Goal: Task Accomplishment & Management: Use online tool/utility

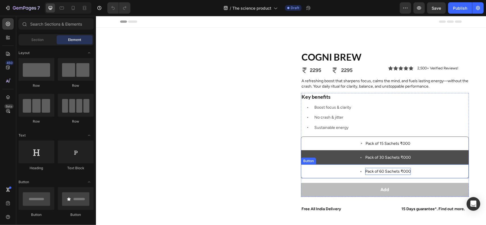
scroll to position [93, 0]
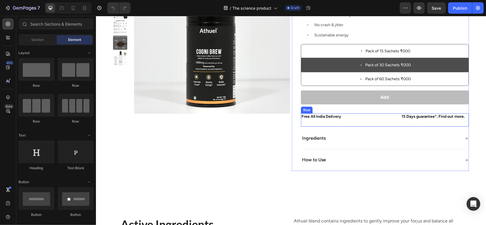
click at [386, 122] on div "Free All India Delivery Text Block" at bounding box center [348, 119] width 95 height 13
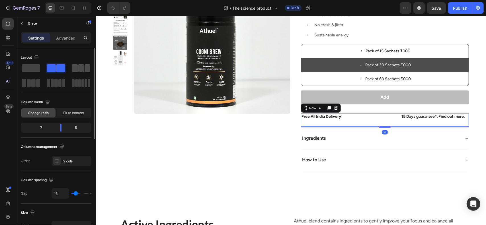
click at [80, 67] on span at bounding box center [81, 68] width 6 height 8
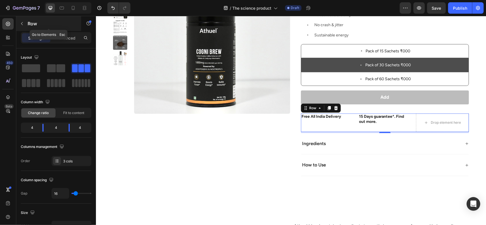
click at [32, 24] on p "Row" at bounding box center [52, 23] width 48 height 7
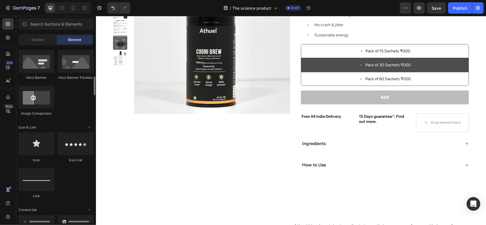
scroll to position [292, 0]
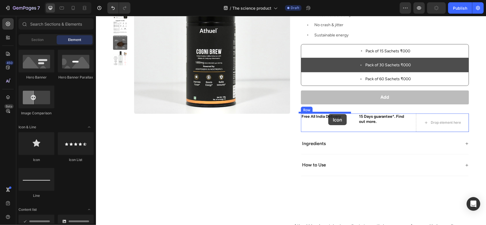
drag, startPoint x: 135, startPoint y: 166, endPoint x: 328, endPoint y: 114, distance: 200.8
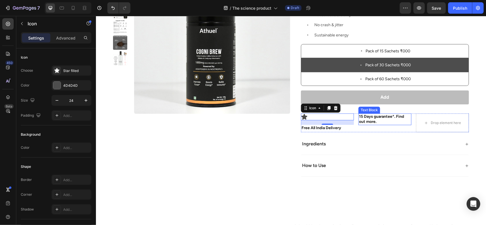
click at [385, 120] on p "15 Days guarantee*. Find out more." at bounding box center [385, 119] width 52 height 10
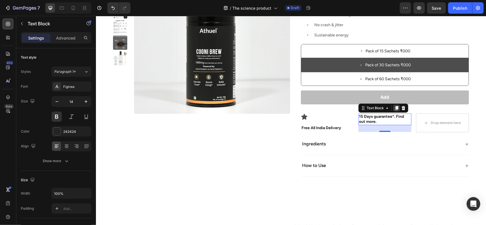
click at [396, 109] on div at bounding box center [396, 108] width 7 height 7
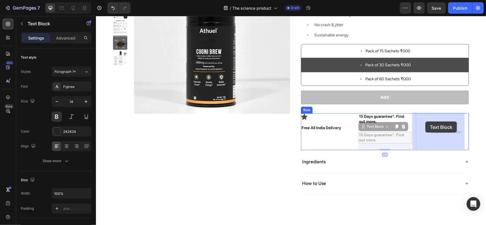
drag, startPoint x: 370, startPoint y: 126, endPoint x: 419, endPoint y: 123, distance: 48.2
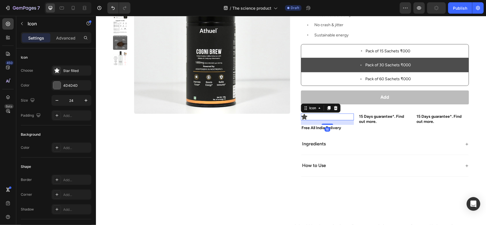
click at [314, 113] on div "Icon 16" at bounding box center [327, 116] width 53 height 7
click at [327, 107] on icon at bounding box center [329, 108] width 5 height 5
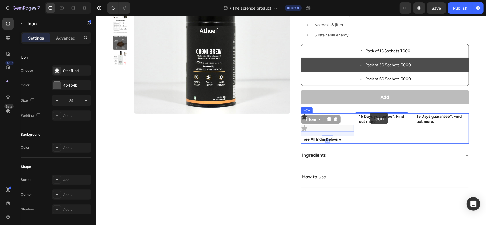
drag, startPoint x: 304, startPoint y: 127, endPoint x: 370, endPoint y: 113, distance: 67.0
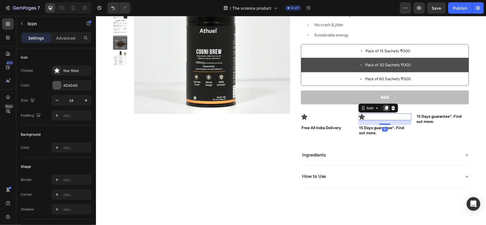
click at [384, 108] on icon at bounding box center [386, 108] width 5 height 5
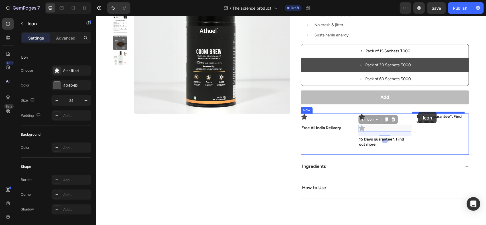
drag, startPoint x: 364, startPoint y: 121, endPoint x: 418, endPoint y: 112, distance: 55.1
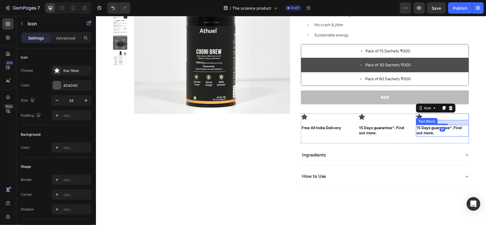
click at [419, 129] on p "15 Days guarantee*. Find out more." at bounding box center [443, 130] width 52 height 10
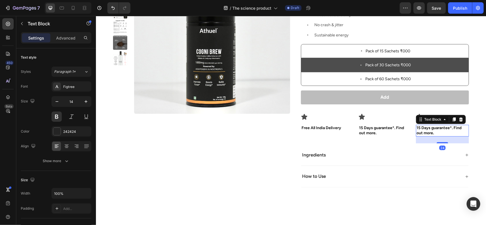
click at [419, 129] on p "15 Days guarantee*. Find out more." at bounding box center [443, 130] width 52 height 10
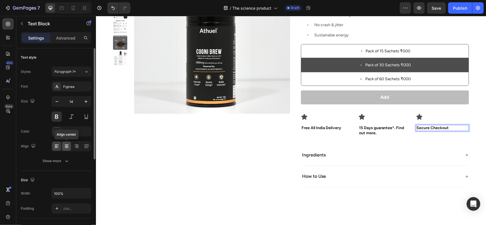
click at [66, 147] on icon at bounding box center [67, 147] width 4 height 1
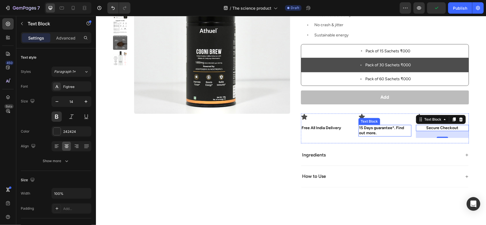
click at [376, 126] on p "15 Days guarantee*. Find out more." at bounding box center [385, 130] width 52 height 10
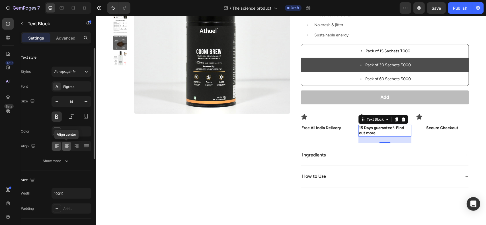
click at [70, 145] on div at bounding box center [66, 146] width 9 height 9
click at [395, 127] on p "15 Days guarantee*. Find out more." at bounding box center [385, 130] width 52 height 10
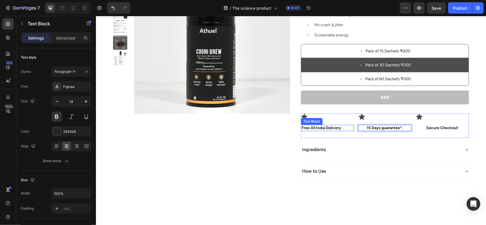
click at [332, 127] on p "Free All India Delivery" at bounding box center [328, 127] width 52 height 5
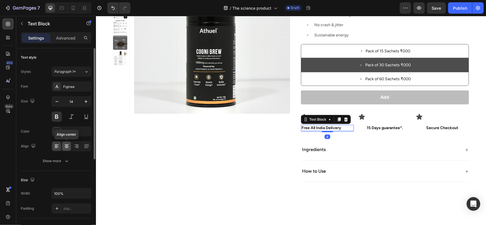
click at [67, 149] on div at bounding box center [66, 146] width 9 height 9
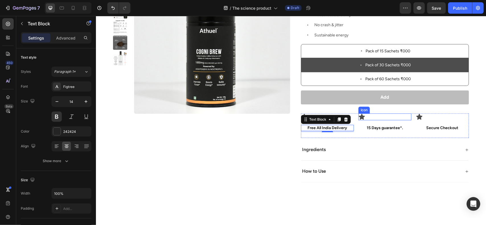
click at [366, 115] on div "Icon" at bounding box center [385, 116] width 53 height 7
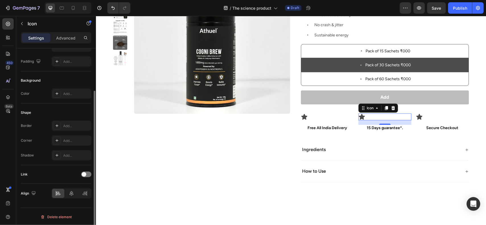
scroll to position [54, 0]
click at [70, 193] on icon at bounding box center [72, 193] width 4 height 5
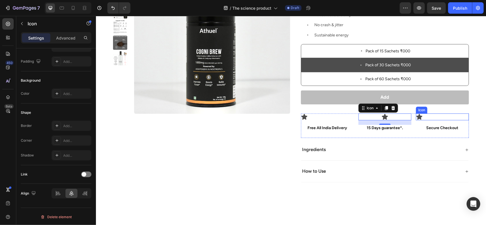
click at [416, 116] on icon at bounding box center [419, 116] width 7 height 7
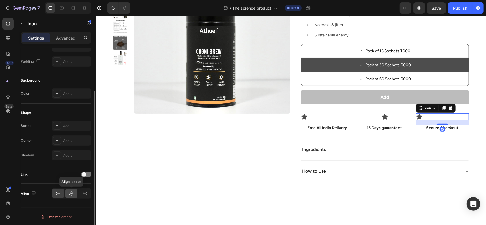
click at [68, 197] on div at bounding box center [72, 193] width 12 height 9
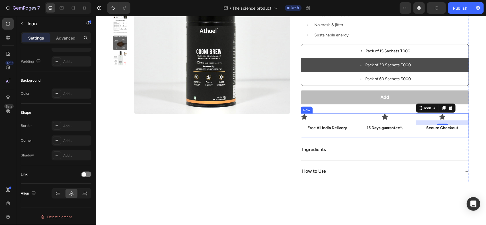
click at [310, 119] on div "Icon" at bounding box center [327, 116] width 53 height 7
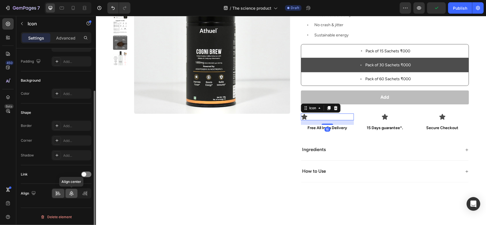
click at [66, 191] on div at bounding box center [72, 193] width 12 height 9
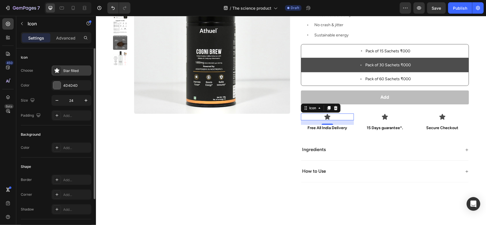
click at [70, 74] on div "Star filled" at bounding box center [72, 71] width 40 height 10
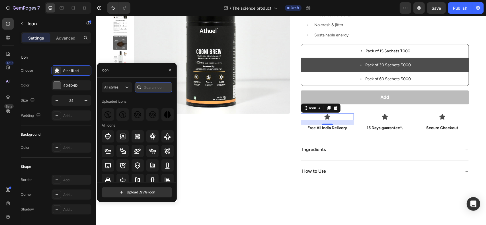
click at [148, 91] on input "text" at bounding box center [154, 87] width 38 height 10
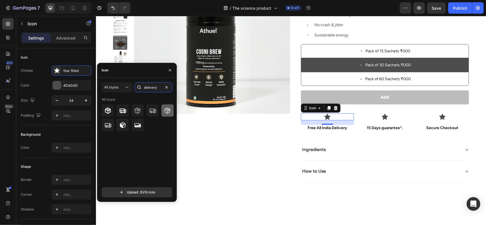
type input "delivery"
click at [168, 112] on icon at bounding box center [167, 110] width 7 height 7
click at [382, 118] on icon at bounding box center [385, 116] width 7 height 7
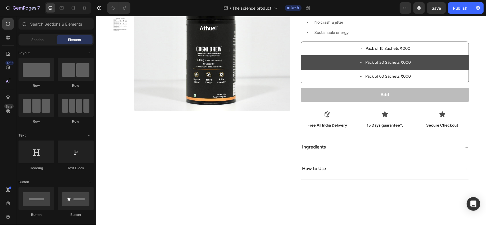
scroll to position [95, 0]
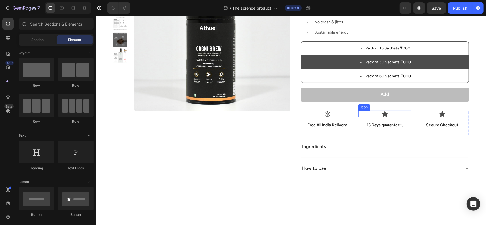
click at [382, 112] on icon at bounding box center [385, 114] width 6 height 6
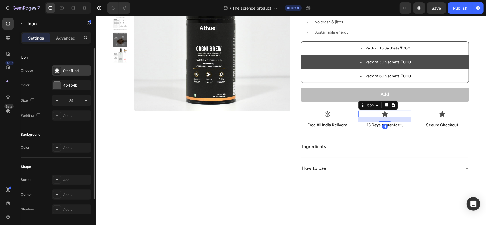
click at [70, 69] on div "Star filled" at bounding box center [76, 70] width 27 height 5
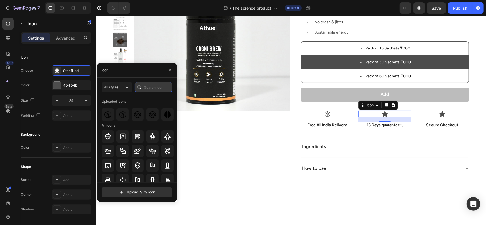
click at [148, 88] on input "text" at bounding box center [154, 87] width 38 height 10
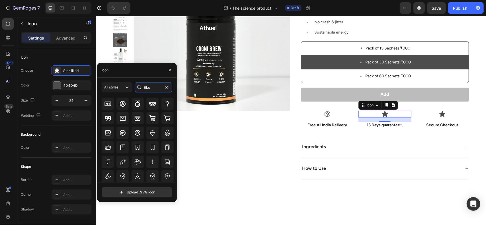
scroll to position [0, 0]
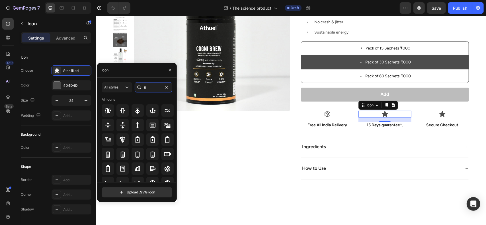
type input "t"
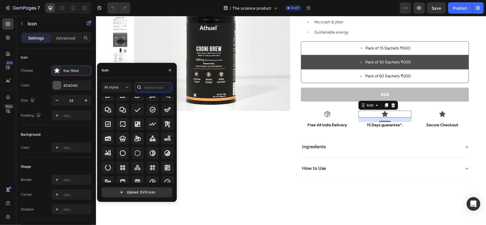
scroll to position [890, 0]
click at [109, 121] on icon at bounding box center [107, 123] width 5 height 5
click at [138, 111] on icon at bounding box center [137, 109] width 7 height 7
click at [440, 113] on icon at bounding box center [443, 114] width 6 height 6
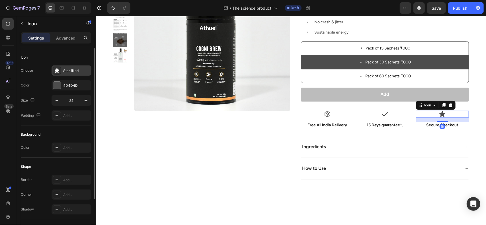
click at [82, 73] on div "Star filled" at bounding box center [76, 70] width 27 height 5
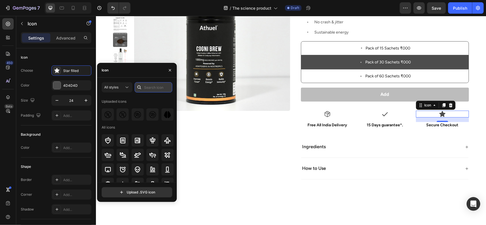
click at [157, 90] on input "text" at bounding box center [154, 87] width 38 height 10
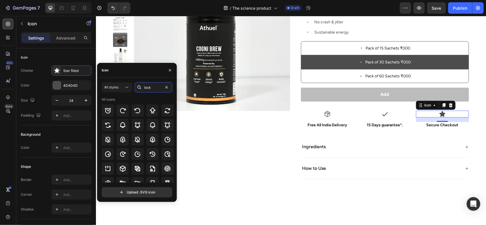
type input "lock"
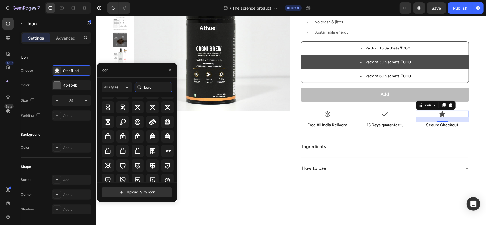
scroll to position [85, 0]
click at [110, 137] on icon at bounding box center [108, 137] width 7 height 7
click at [281, 124] on div "Product Images" at bounding box center [201, 69] width 177 height 229
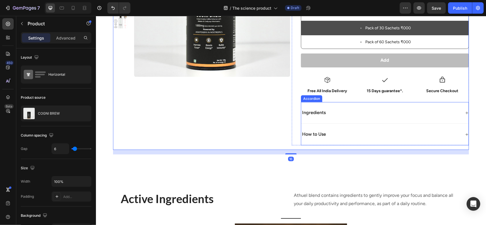
scroll to position [136, 0]
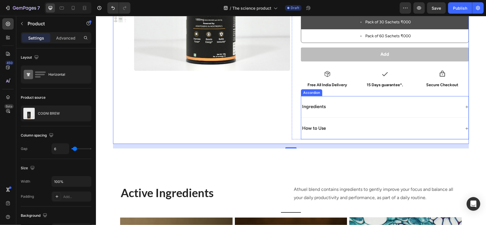
click at [375, 103] on div "Ingredients" at bounding box center [381, 107] width 160 height 8
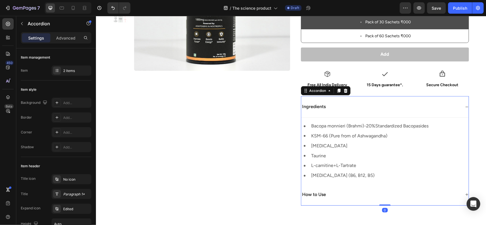
click at [375, 103] on div "Ingredients" at bounding box center [381, 107] width 160 height 8
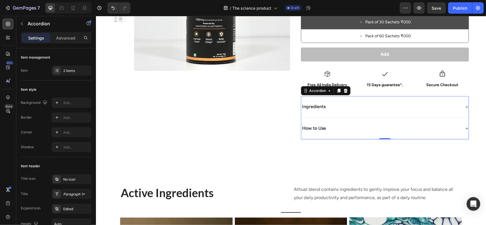
click at [375, 103] on div "Ingredients" at bounding box center [381, 107] width 160 height 8
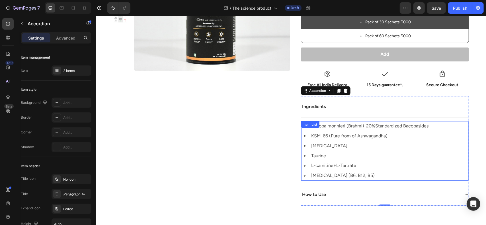
click at [329, 173] on p "[MEDICAL_DATA] (B6, B12, B5)" at bounding box center [369, 176] width 117 height 8
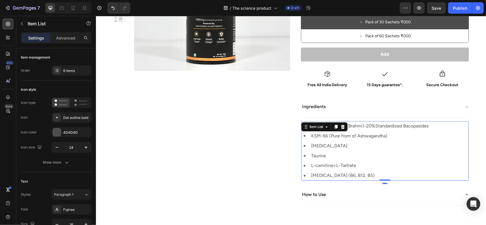
click at [329, 173] on p "[MEDICAL_DATA] (B6, B12, B5)" at bounding box center [369, 176] width 117 height 8
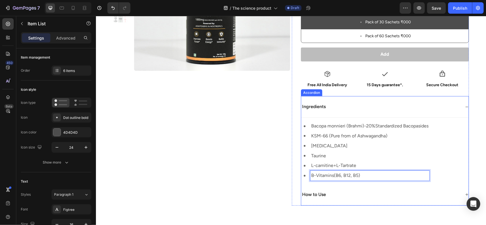
click at [340, 184] on div "How to Use" at bounding box center [385, 195] width 168 height 22
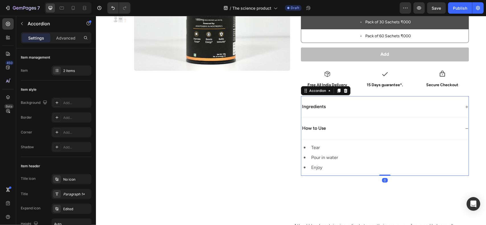
click at [335, 131] on div "How to Use" at bounding box center [381, 129] width 160 height 8
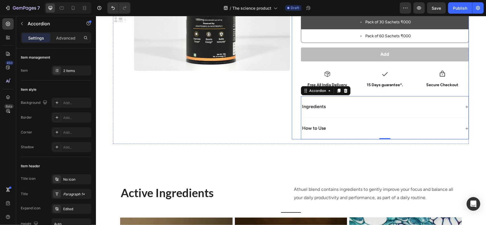
scroll to position [161, 0]
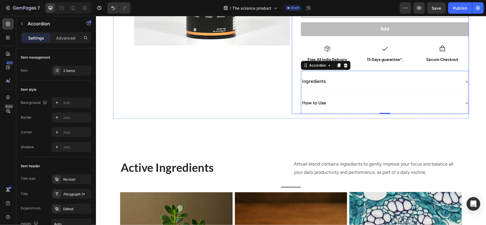
click at [265, 119] on div "Product Images COGNI BREW Product Title 2295 Item List 2295 Item List Icon Icon…" at bounding box center [291, 6] width 356 height 234
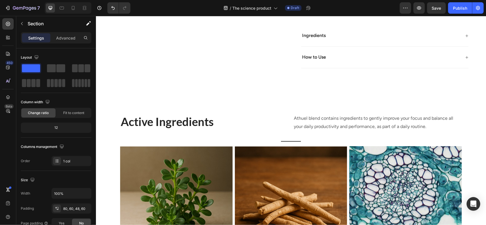
scroll to position [158, 0]
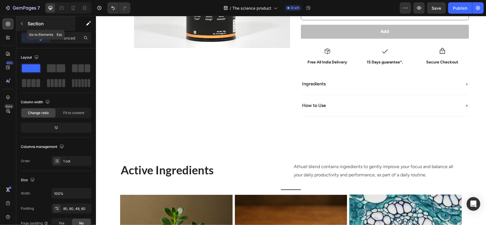
click at [29, 23] on p "Section" at bounding box center [51, 23] width 47 height 7
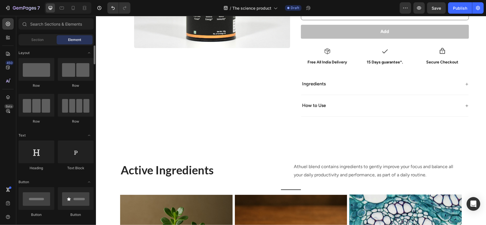
click at [42, 40] on span "Section" at bounding box center [38, 39] width 12 height 5
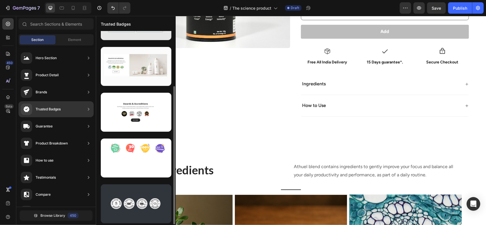
scroll to position [0, 0]
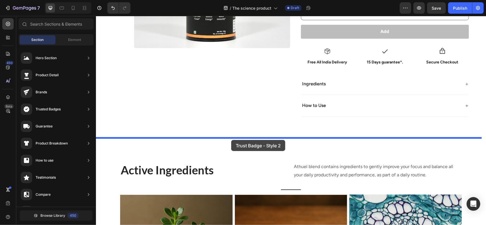
drag, startPoint x: 222, startPoint y: 202, endPoint x: 428, endPoint y: 22, distance: 273.6
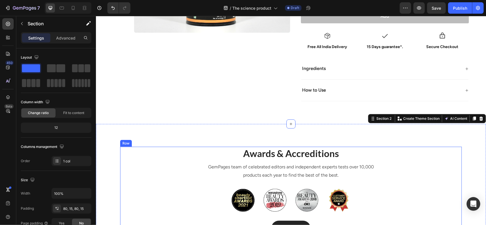
scroll to position [233, 0]
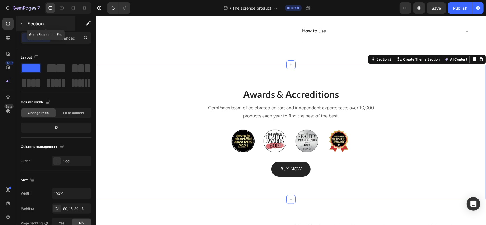
click at [40, 25] on p "Section" at bounding box center [51, 23] width 47 height 7
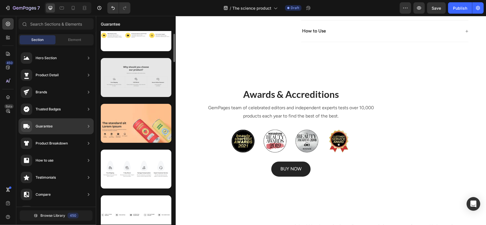
scroll to position [0, 0]
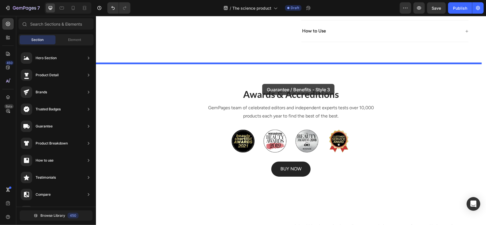
drag, startPoint x: 233, startPoint y: 122, endPoint x: 262, endPoint y: 84, distance: 48.3
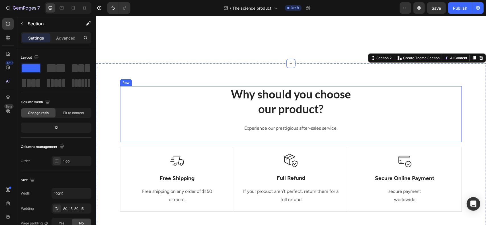
scroll to position [289, 0]
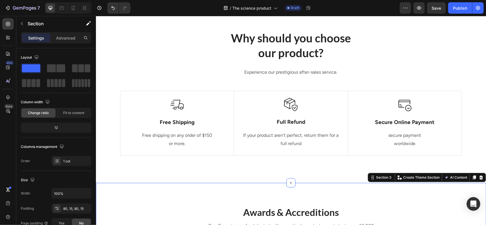
click at [480, 176] on icon at bounding box center [482, 178] width 4 height 4
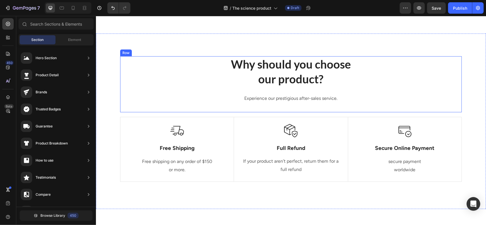
scroll to position [265, 0]
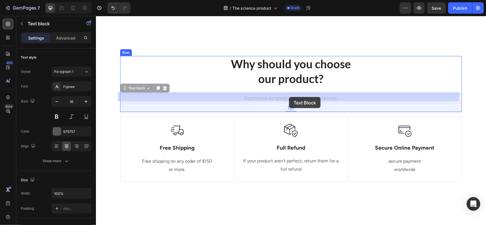
drag, startPoint x: 268, startPoint y: 95, endPoint x: 289, endPoint y: 97, distance: 21.1
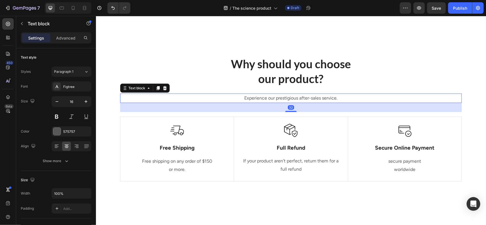
click at [289, 97] on p "Experience our prestigious after-sales service." at bounding box center [291, 98] width 341 height 8
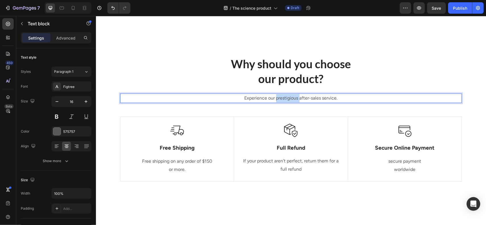
click at [289, 97] on p "Experience our prestigious after-sales service." at bounding box center [291, 98] width 341 height 8
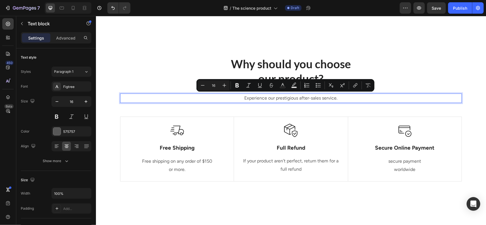
click at [264, 97] on p "Experience our prestigious after-sales service." at bounding box center [291, 98] width 341 height 8
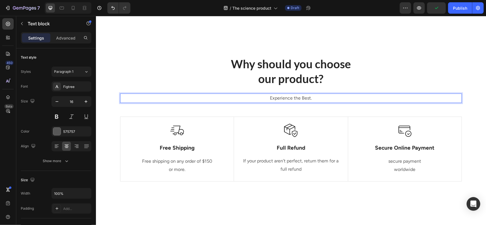
click at [341, 93] on div "Experience the Best." at bounding box center [291, 97] width 342 height 9
click at [351, 80] on p "Why should you choose our product?" at bounding box center [291, 71] width 341 height 30
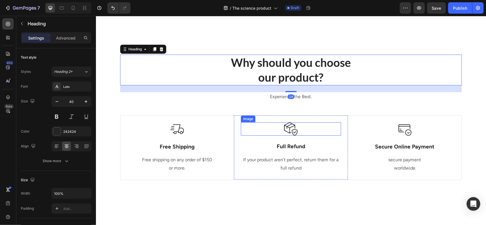
scroll to position [313, 0]
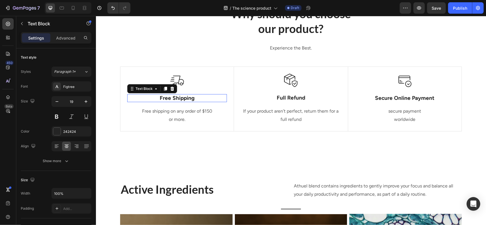
click at [195, 99] on p "Free Shipping" at bounding box center [177, 98] width 99 height 7
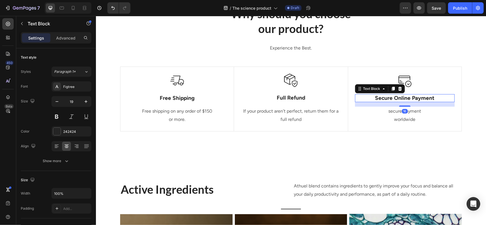
click at [426, 94] on div "Secure Online Payment" at bounding box center [405, 98] width 100 height 8
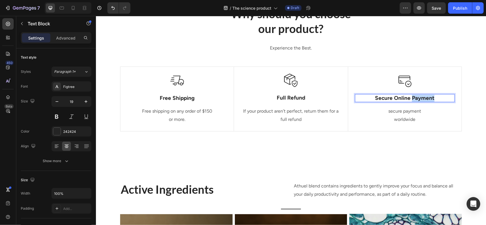
click at [426, 94] on div "Secure Online Payment" at bounding box center [405, 98] width 100 height 8
click at [400, 99] on p "No jitter & [MEDICAL_DATA]" at bounding box center [405, 98] width 99 height 7
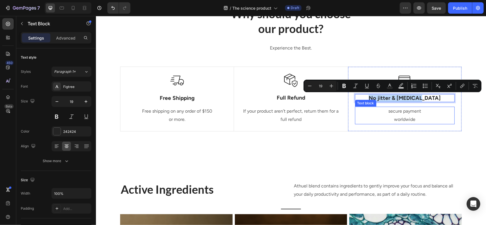
click at [367, 125] on div "Image No jitter & [MEDICAL_DATA] Text Block 16 secure payment worldwide Text bl…" at bounding box center [405, 99] width 114 height 64
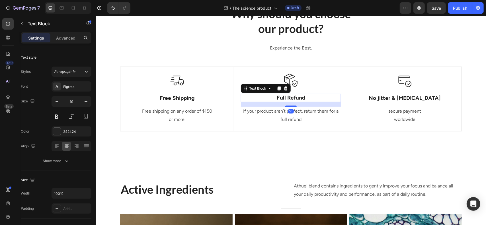
click at [289, 101] on p "Full Refund" at bounding box center [290, 97] width 99 height 7
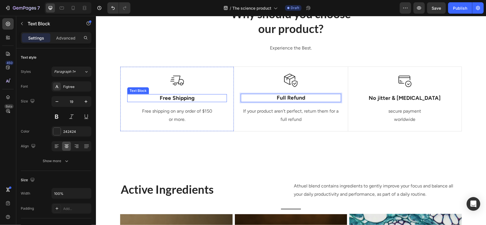
click at [181, 100] on p "Free Shipping" at bounding box center [177, 98] width 99 height 7
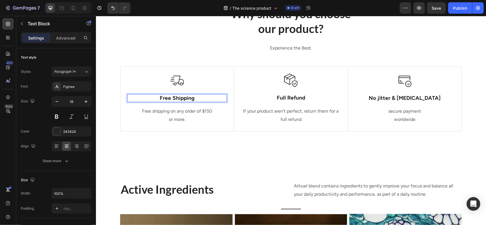
click at [181, 100] on p "Free Shipping" at bounding box center [177, 98] width 99 height 7
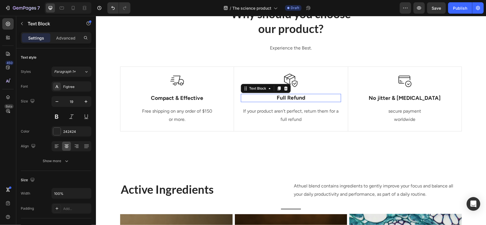
click at [282, 97] on p "Full Refund" at bounding box center [290, 97] width 99 height 7
click at [294, 99] on p "Delicious yet No Mess" at bounding box center [290, 97] width 99 height 7
click at [397, 154] on div "Why should you choose our product? Heading Experience the Best. Text block Row …" at bounding box center [291, 71] width 390 height 176
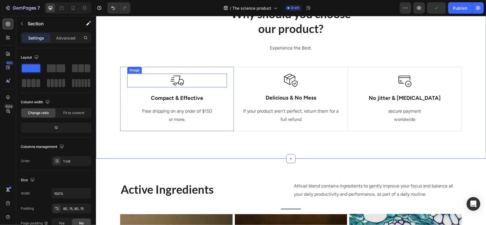
click at [170, 86] on img at bounding box center [177, 81] width 14 height 14
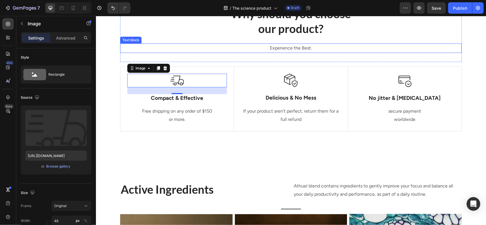
click at [208, 47] on p "Experience the Best." at bounding box center [291, 48] width 341 height 8
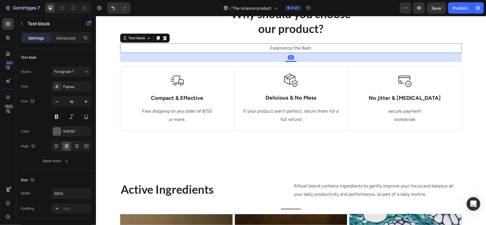
scroll to position [368, 0]
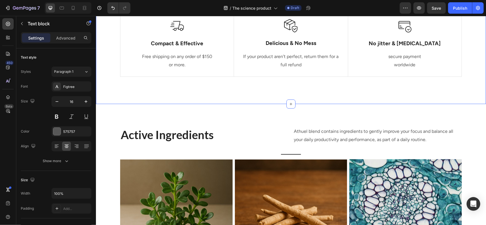
click at [247, 103] on div "Why should you choose our product? Heading Experience the Best. Text block 32 R…" at bounding box center [291, 16] width 390 height 176
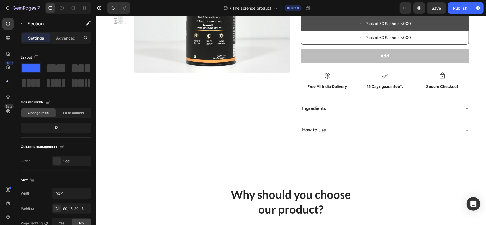
scroll to position [134, 0]
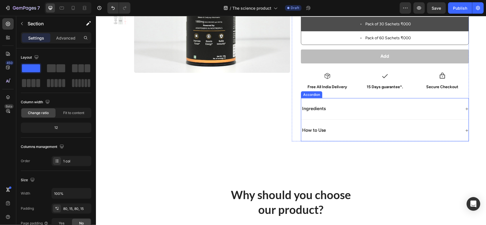
click at [348, 127] on div "How to Use" at bounding box center [381, 131] width 160 height 8
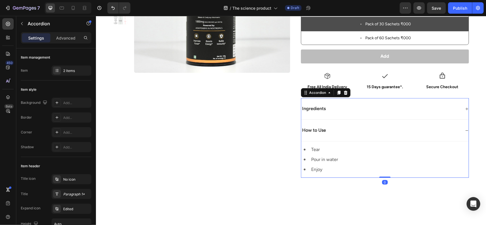
click at [325, 130] on div "How to Use" at bounding box center [381, 131] width 160 height 8
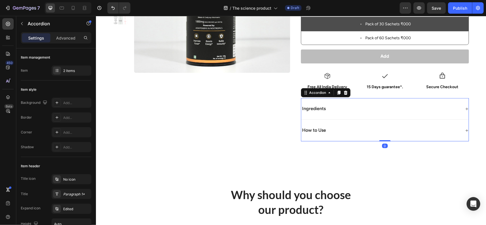
click at [325, 130] on div "How to Use" at bounding box center [381, 131] width 160 height 8
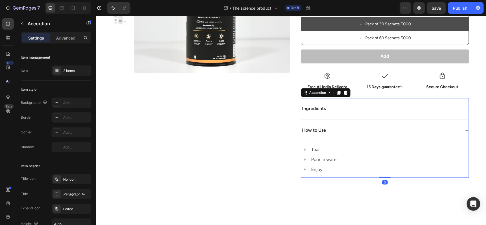
click at [322, 128] on p "How to Use" at bounding box center [314, 130] width 24 height 6
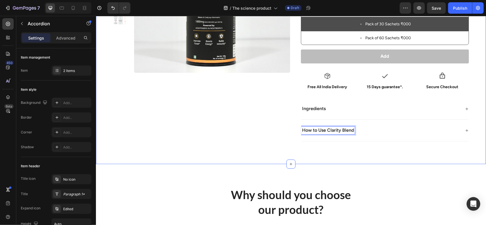
click at [416, 150] on div "Product Images COGNI BREW Product Title 2295 Item List 2295 Item List Icon Icon…" at bounding box center [291, 29] width 390 height 270
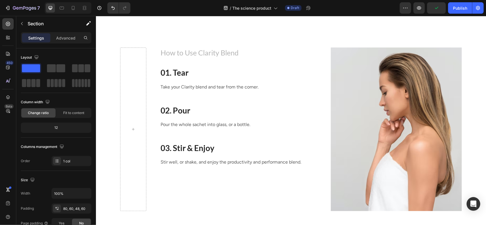
scroll to position [759, 0]
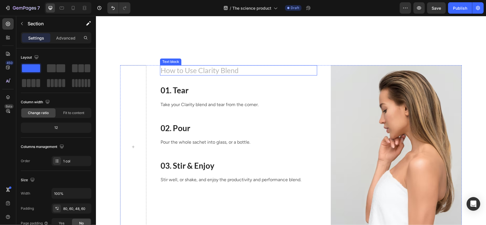
click at [161, 71] on p "How to Use Clarity Blend" at bounding box center [238, 70] width 156 height 9
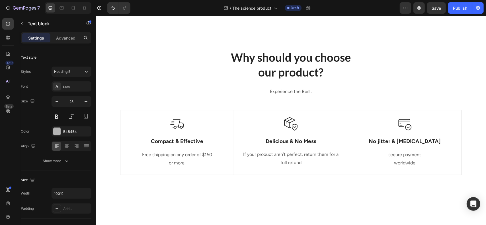
scroll to position [222, 0]
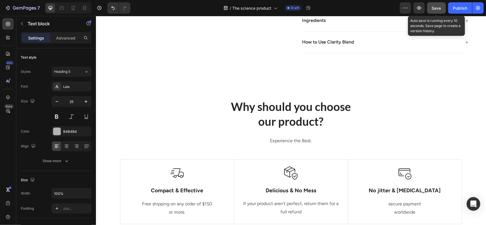
click at [435, 9] on span "Save" at bounding box center [436, 8] width 9 height 5
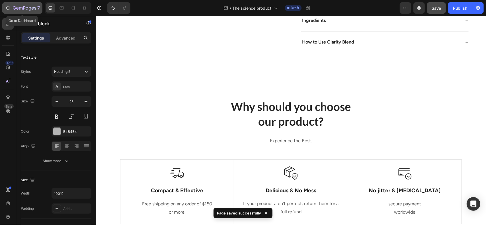
click at [28, 9] on icon "button" at bounding box center [24, 8] width 23 height 5
